Goal: Navigation & Orientation: Find specific page/section

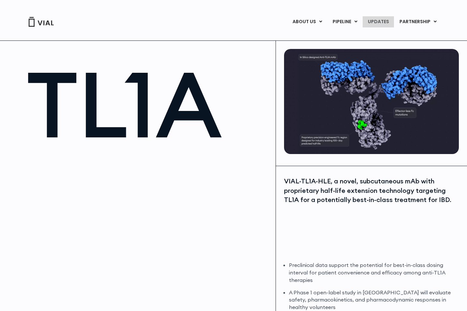
click at [380, 17] on link "UPDATES" at bounding box center [378, 21] width 31 height 11
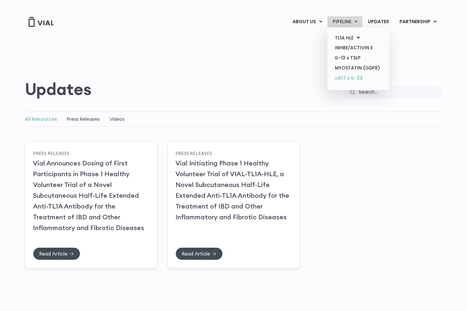
click at [343, 75] on link "α4β7 x IL-23" at bounding box center [358, 78] width 57 height 10
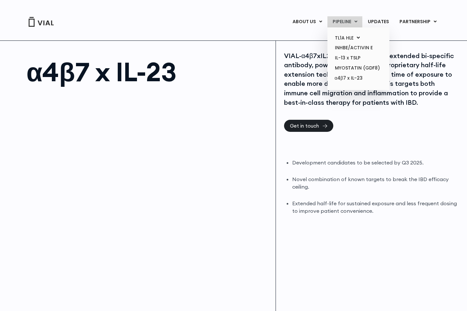
click at [341, 23] on link "PIPELINE" at bounding box center [345, 21] width 35 height 11
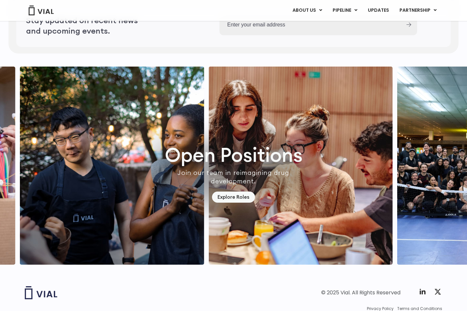
scroll to position [1822, 0]
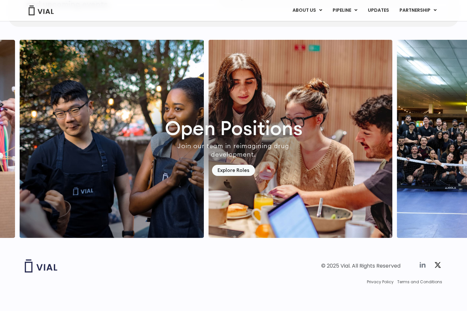
click at [423, 267] on icon at bounding box center [423, 265] width 6 height 6
